Goal: Task Accomplishment & Management: Complete application form

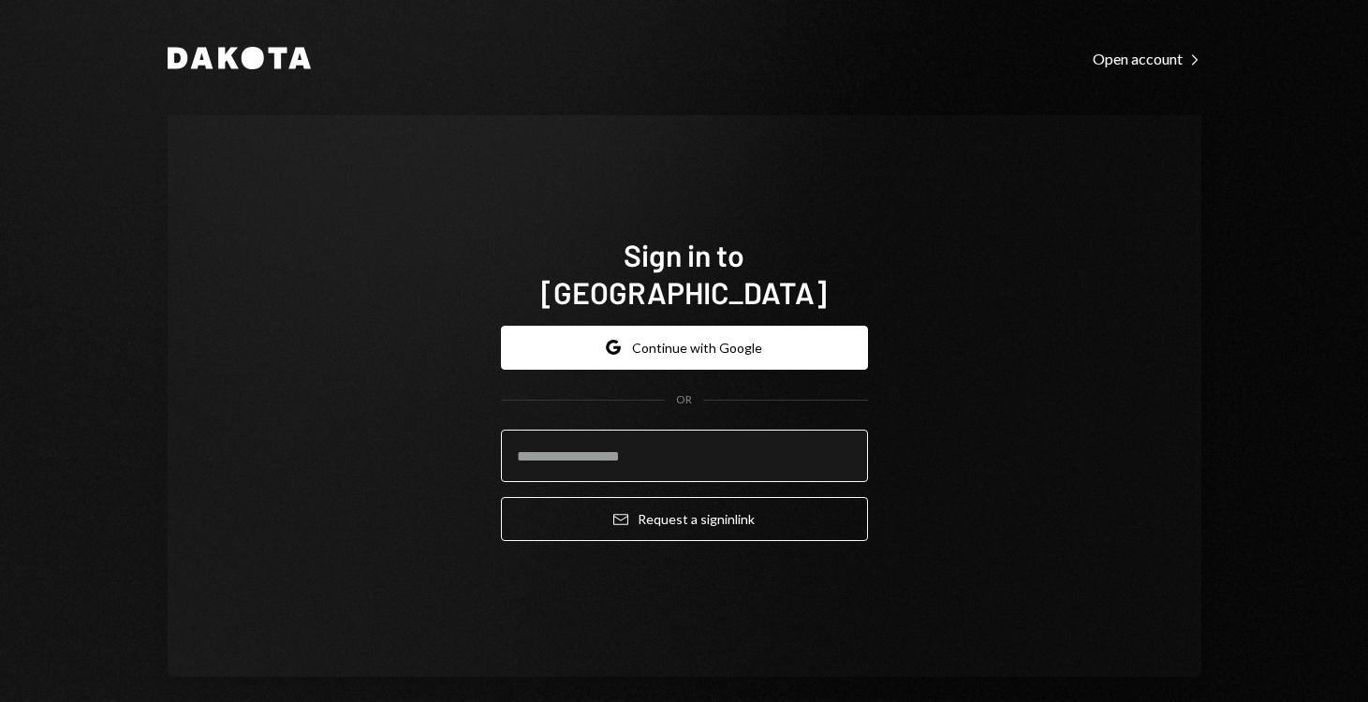
click at [675, 461] on input "email" at bounding box center [684, 456] width 367 height 52
type input "**********"
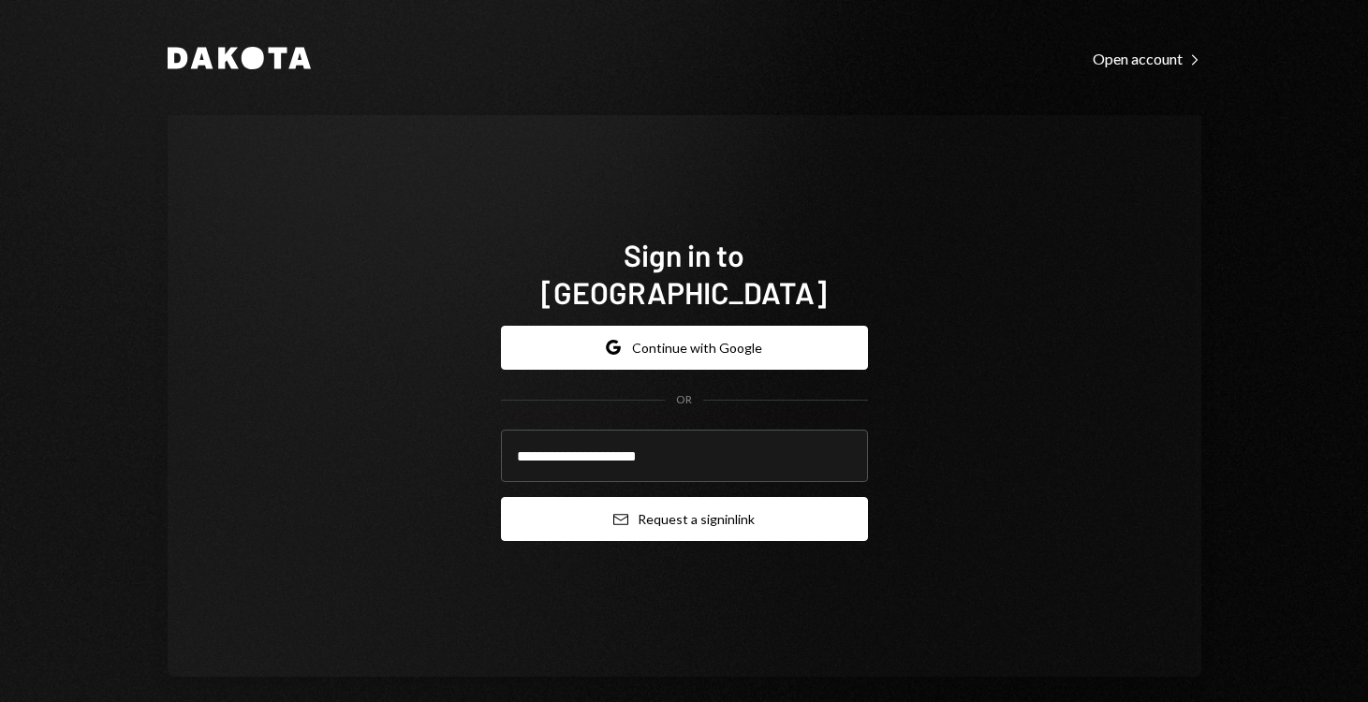
click at [684, 511] on button "Email Request a sign in link" at bounding box center [684, 519] width 367 height 44
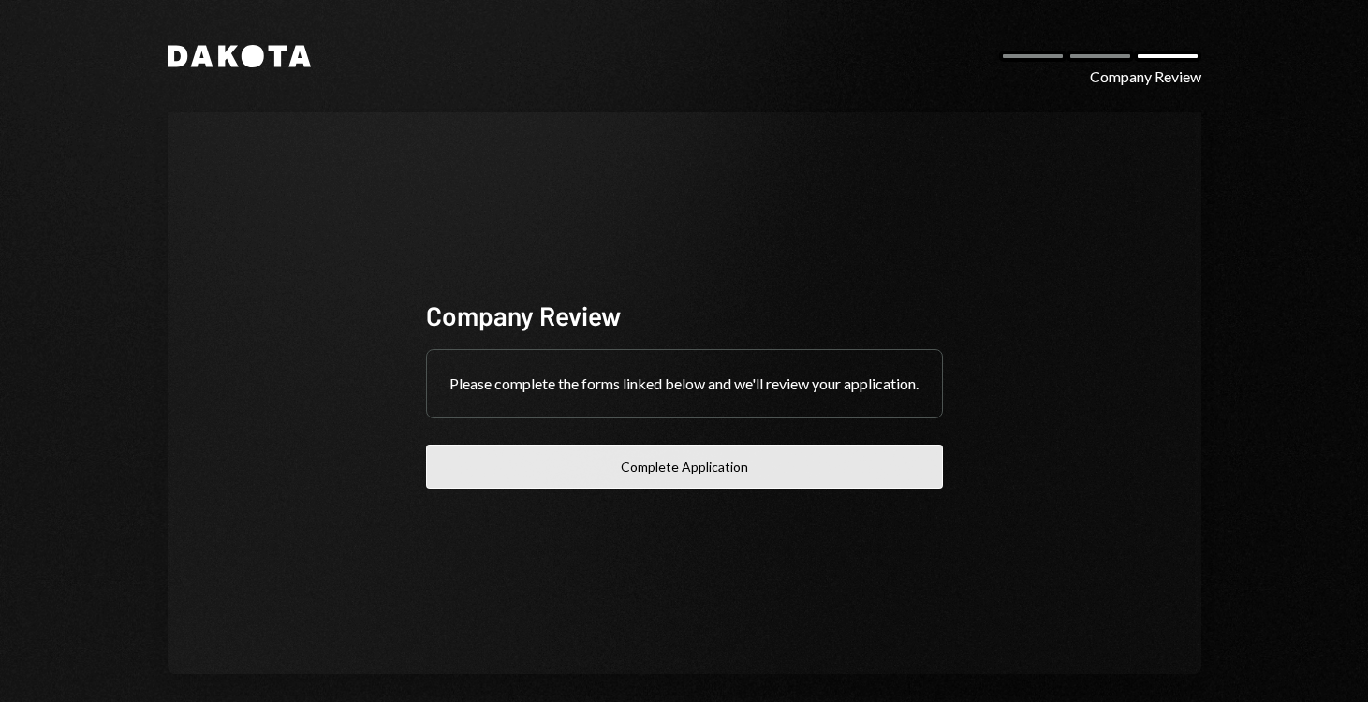
click at [576, 473] on button "Complete Application" at bounding box center [684, 467] width 517 height 44
